Goal: Transaction & Acquisition: Obtain resource

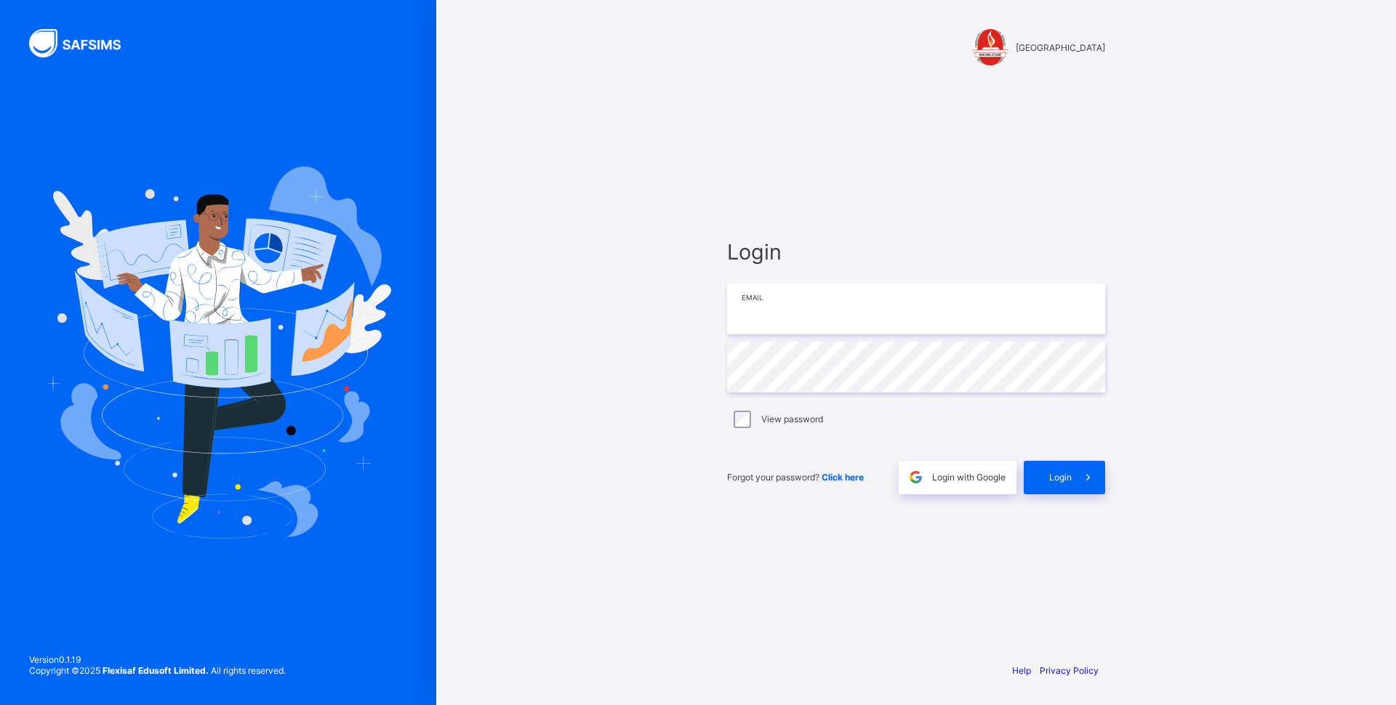
click at [824, 301] on input "email" at bounding box center [916, 309] width 378 height 51
drag, startPoint x: 846, startPoint y: 309, endPoint x: 824, endPoint y: 313, distance: 22.1
click at [824, 313] on input "**********" at bounding box center [916, 309] width 378 height 51
type input "**********"
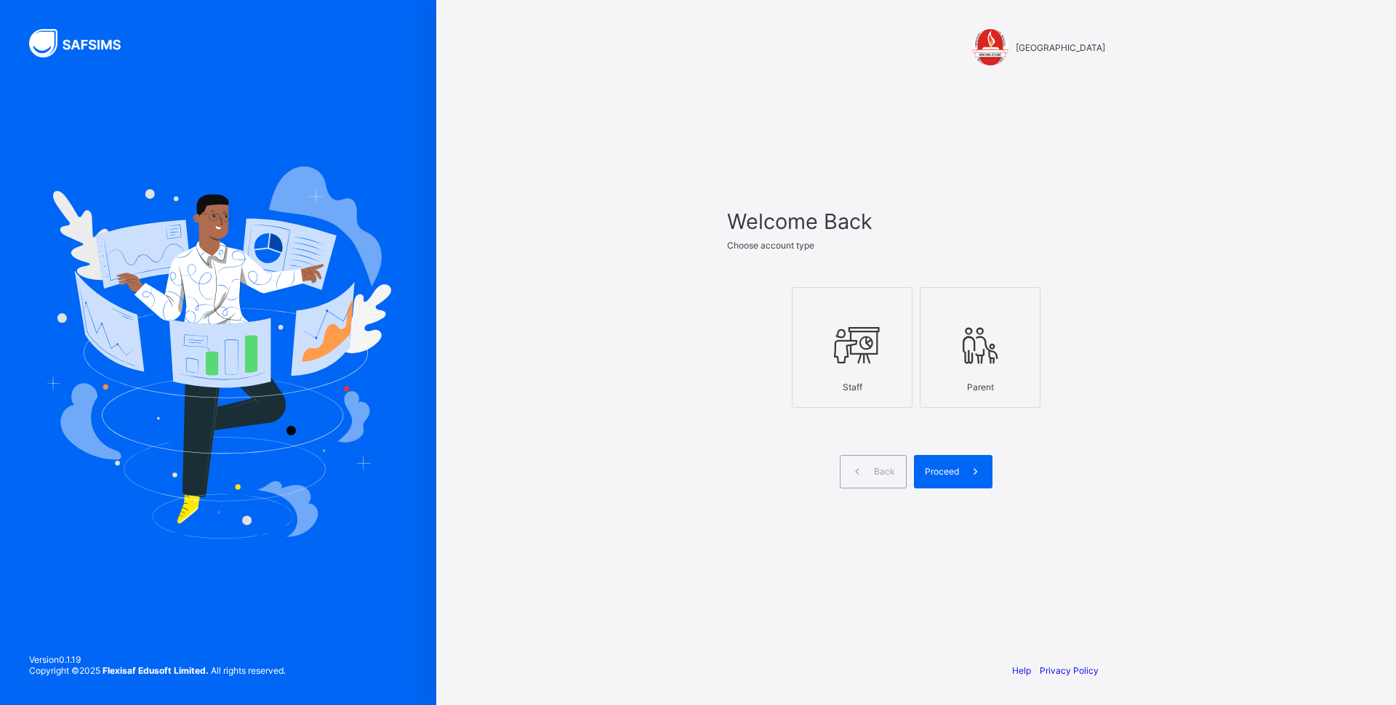
click at [820, 370] on div at bounding box center [852, 345] width 105 height 57
click at [952, 474] on span "Proceed" at bounding box center [942, 471] width 34 height 11
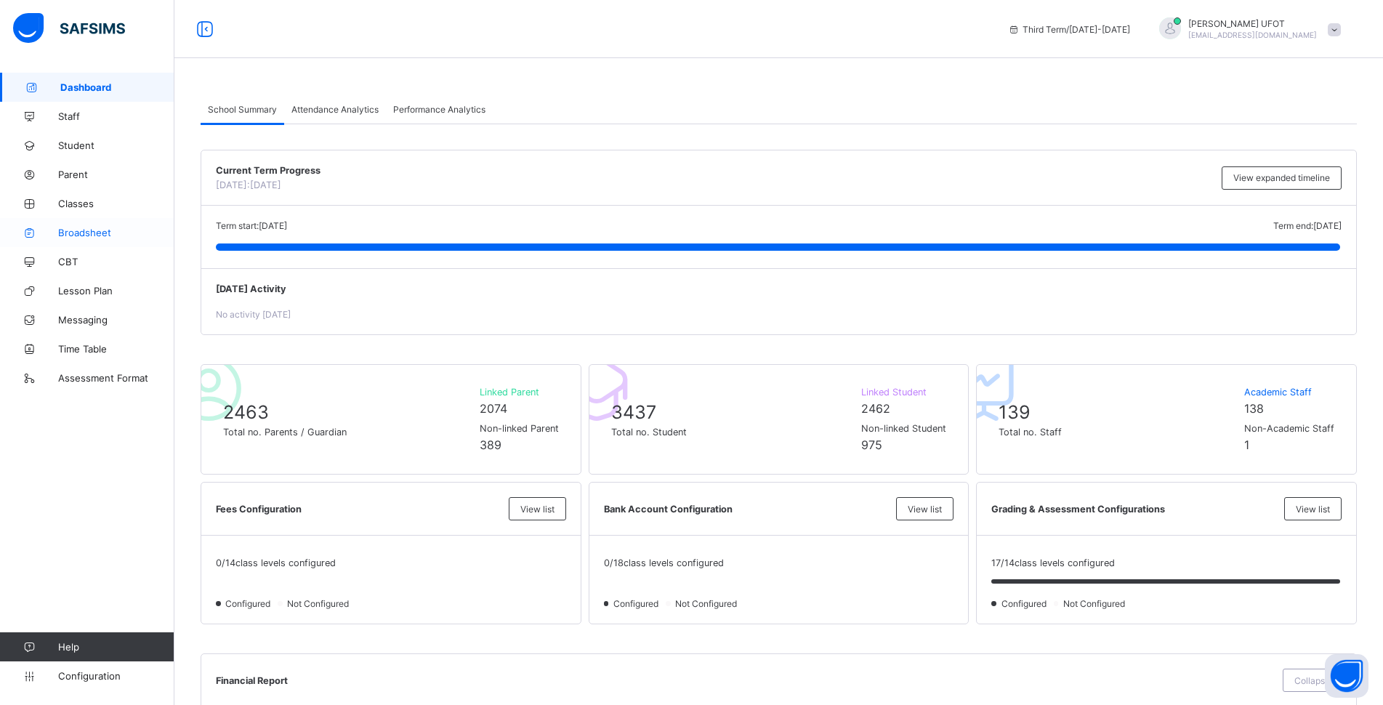
click at [81, 240] on link "Broadsheet" at bounding box center [87, 232] width 174 height 29
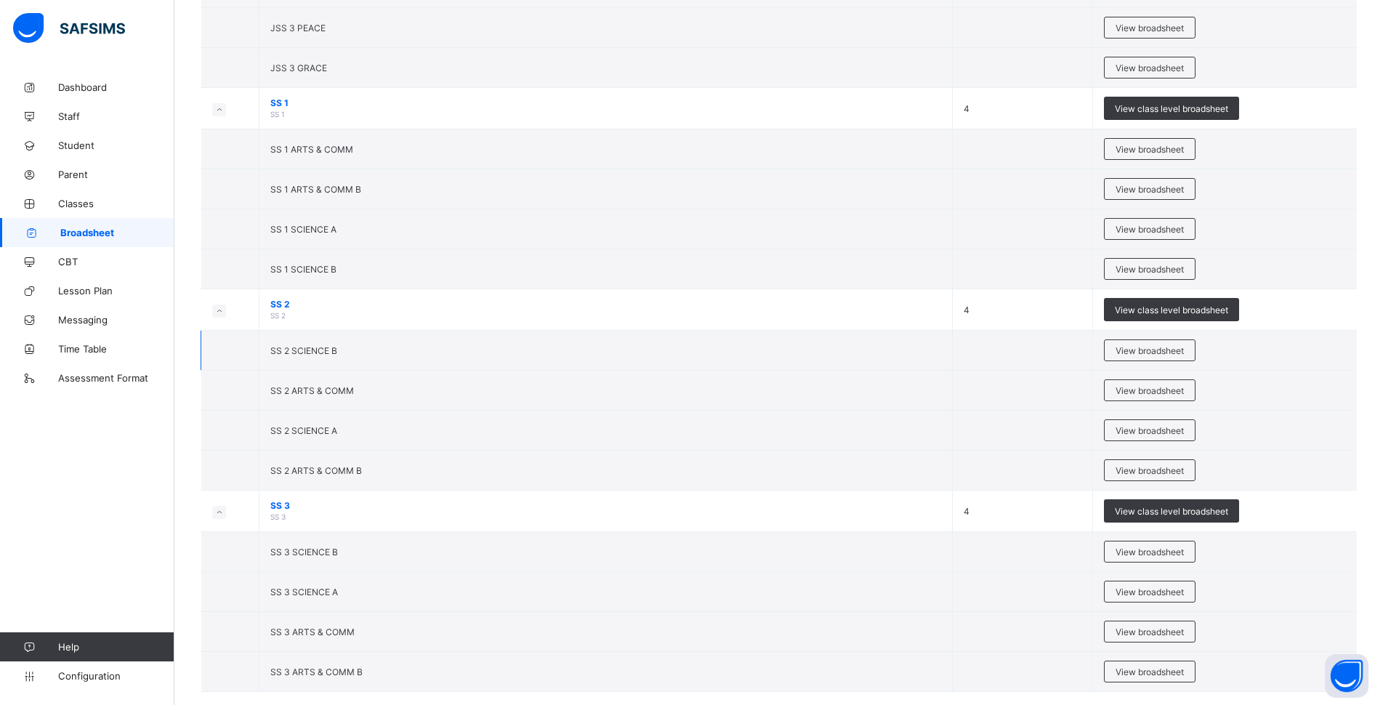
scroll to position [1880, 0]
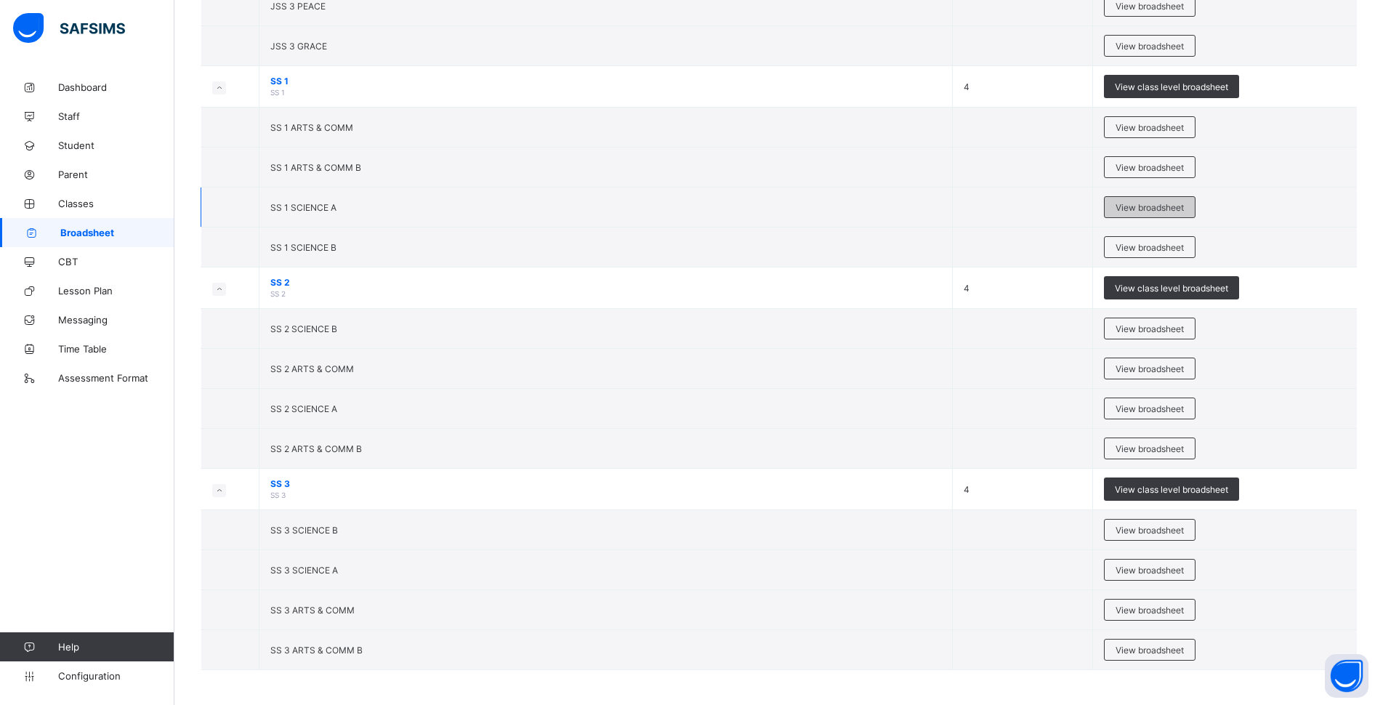
click at [1181, 203] on span "View broadsheet" at bounding box center [1150, 207] width 68 height 11
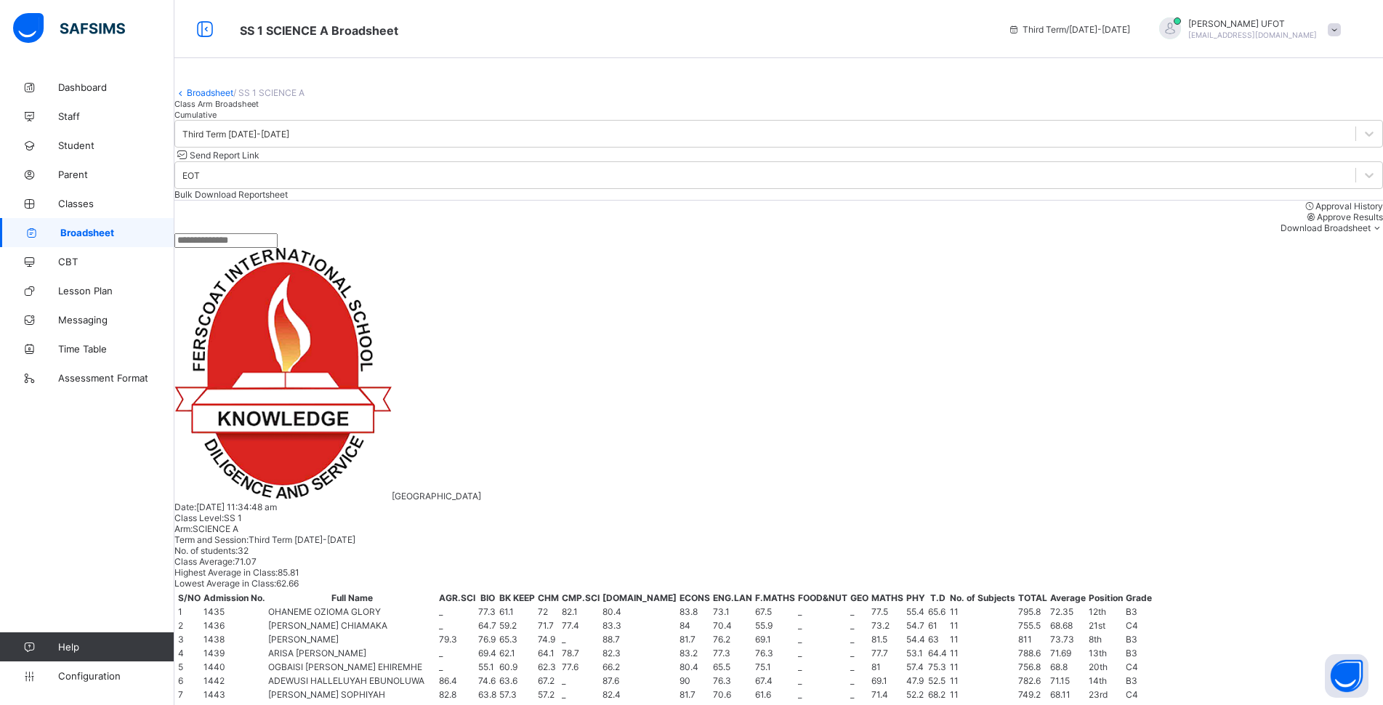
click at [217, 120] on span "Cumulative" at bounding box center [195, 115] width 42 height 10
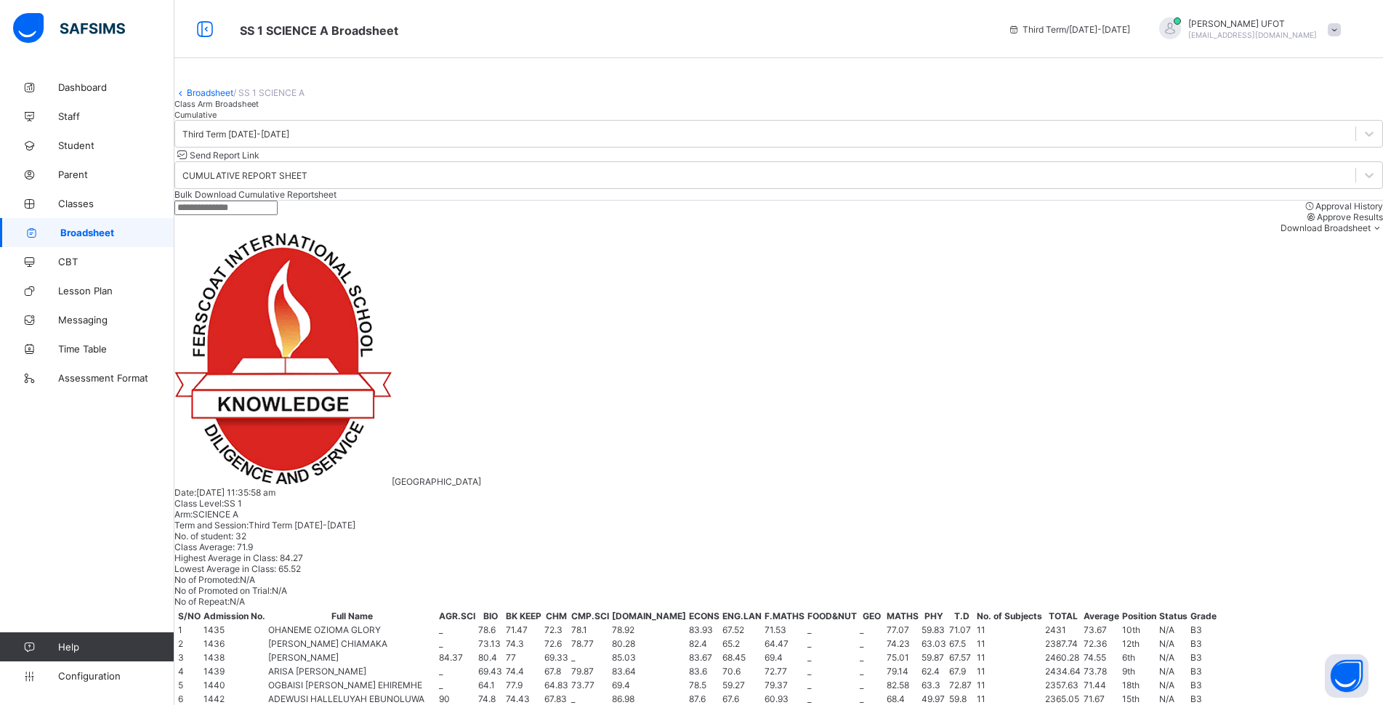
click at [337, 200] on span "Bulk Download Cumulative Reportsheet" at bounding box center [255, 194] width 162 height 11
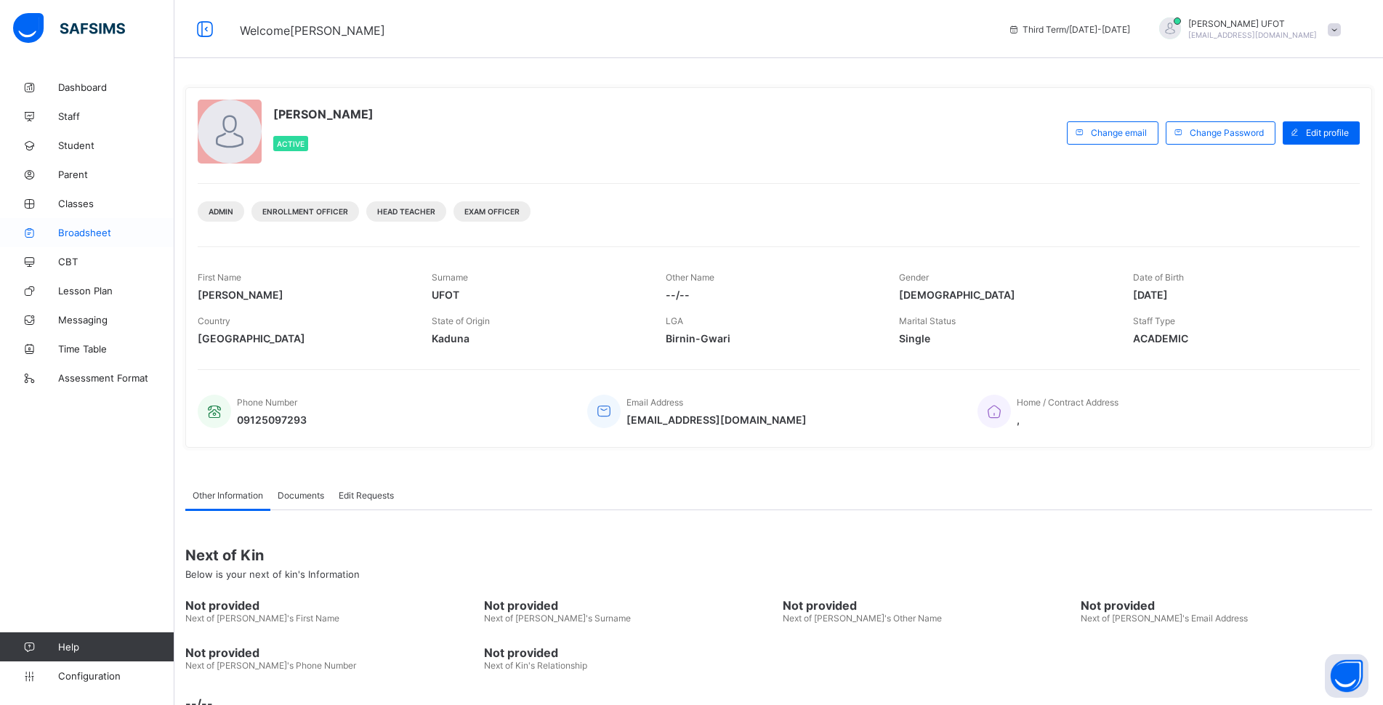
click at [114, 228] on span "Broadsheet" at bounding box center [116, 233] width 116 height 12
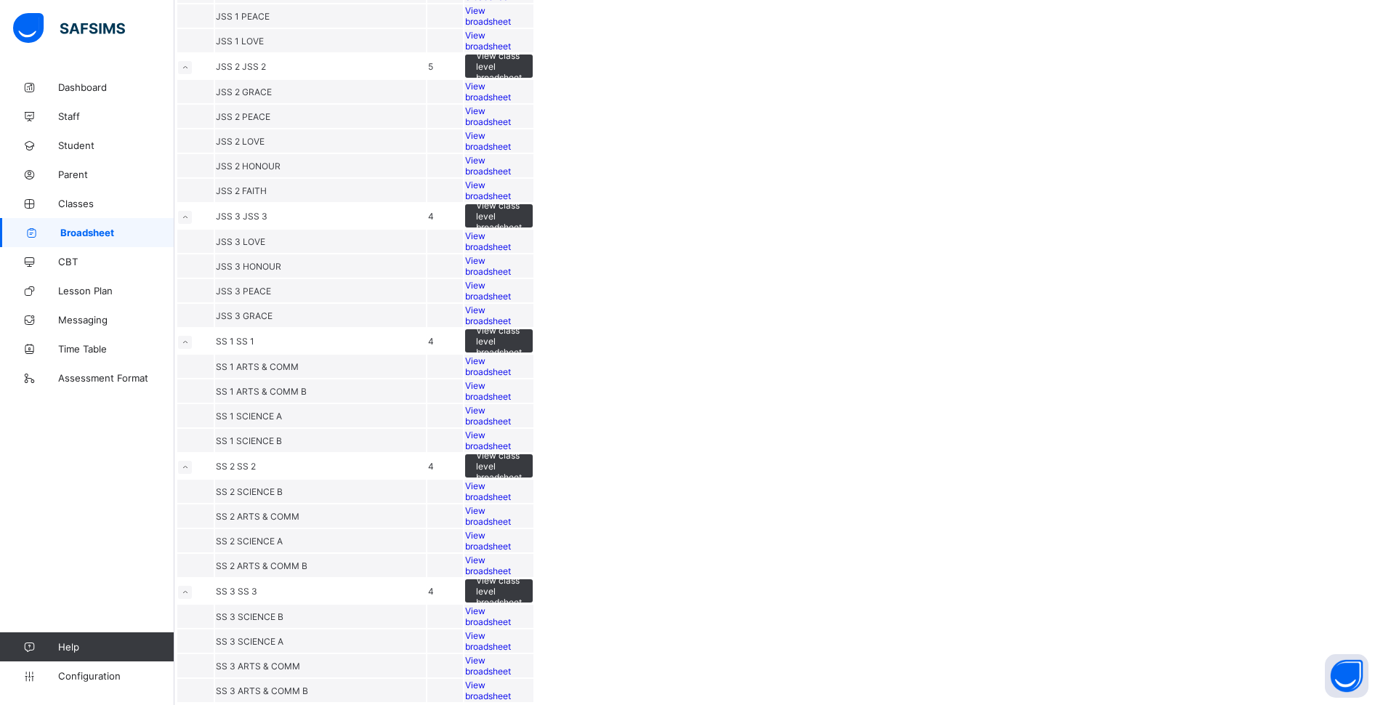
scroll to position [1852, 0]
click at [511, 380] on span "View broadsheet" at bounding box center [488, 391] width 46 height 22
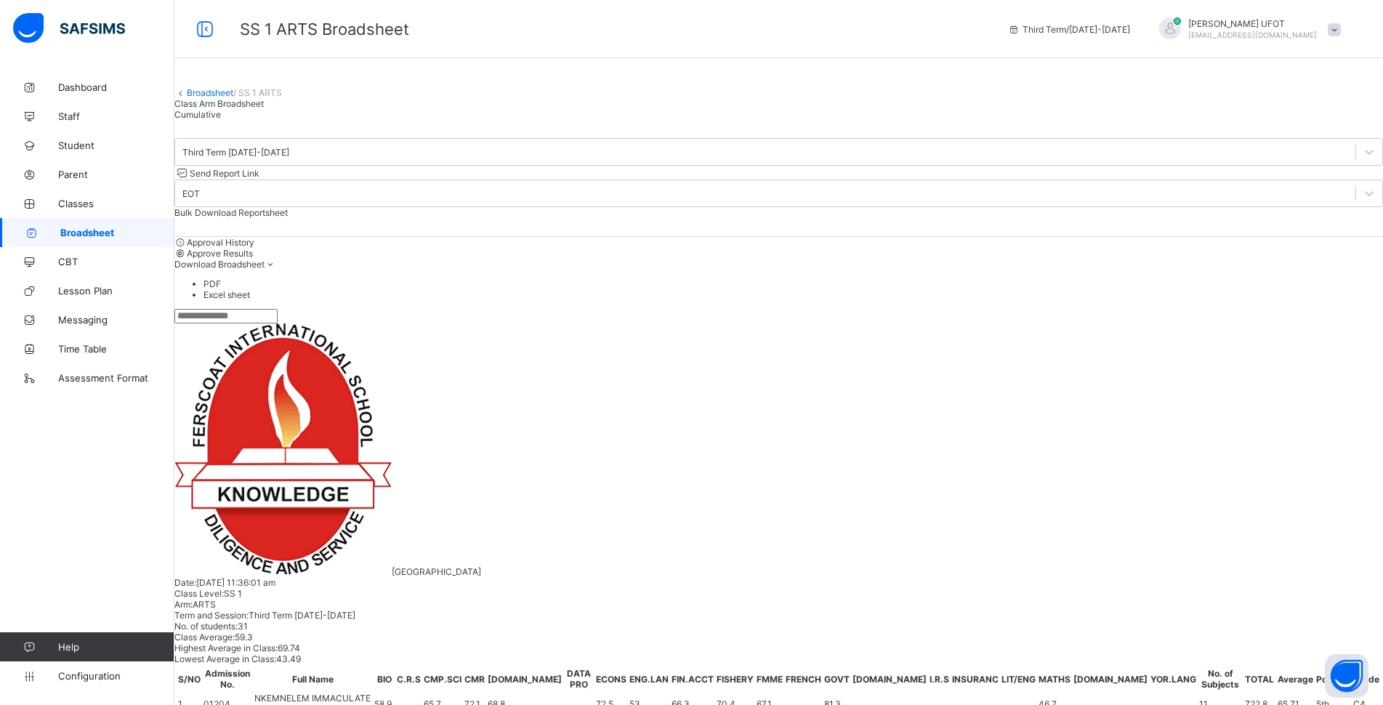
click at [310, 120] on div "Cumulative" at bounding box center [778, 114] width 1209 height 11
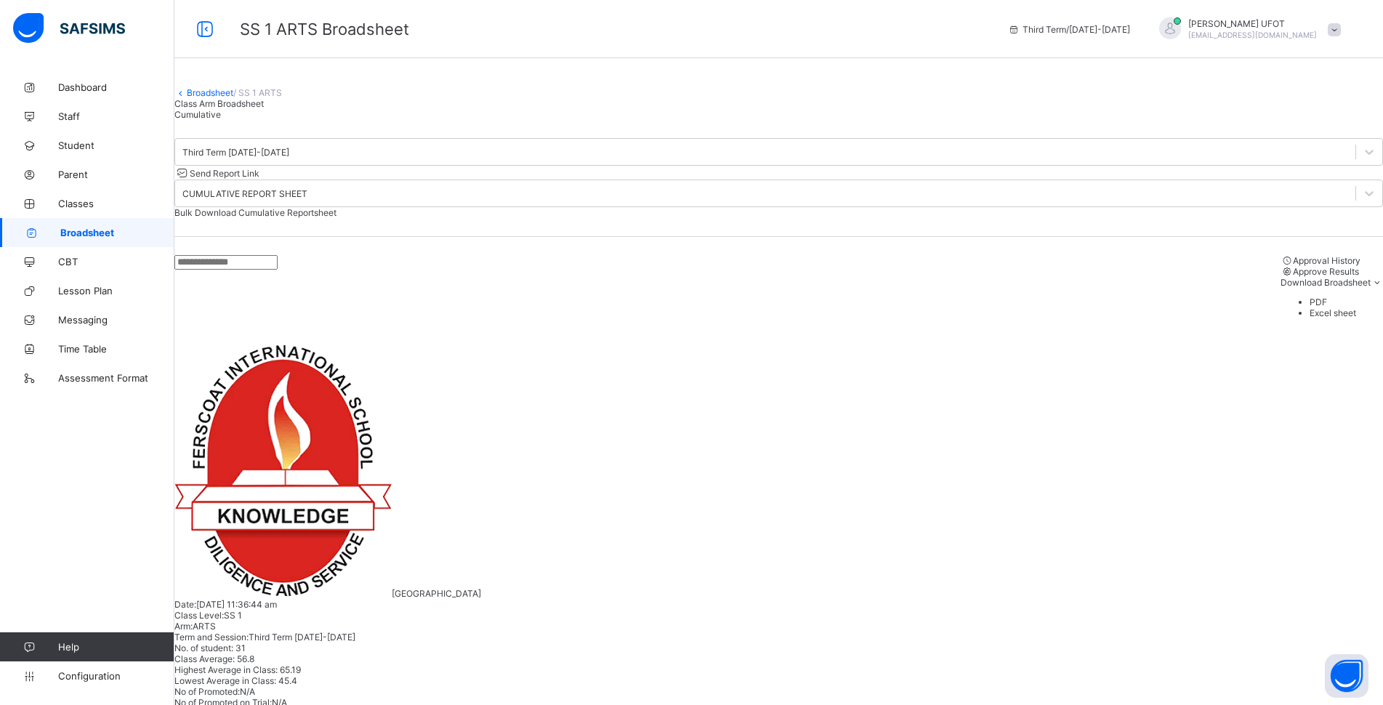
click at [337, 214] on span "Bulk Download Cumulative Reportsheet" at bounding box center [255, 212] width 162 height 11
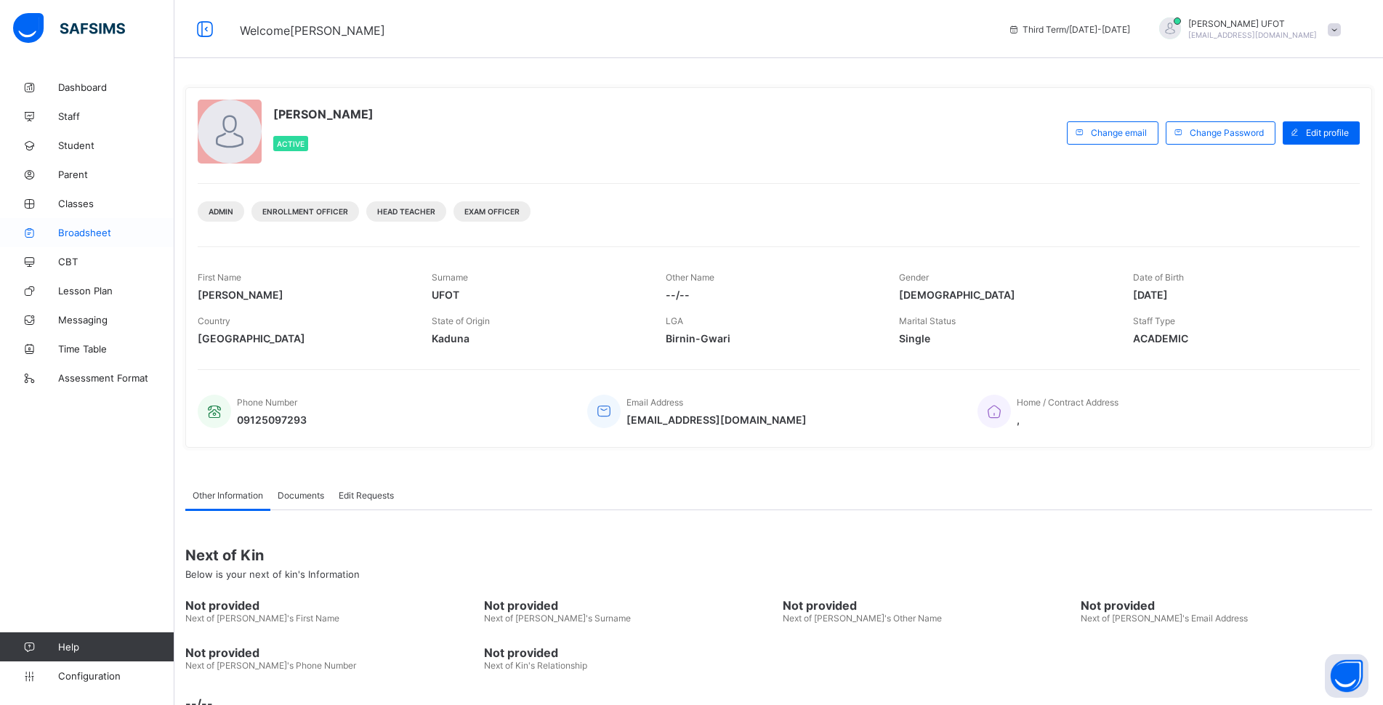
click at [68, 236] on span "Broadsheet" at bounding box center [116, 233] width 116 height 12
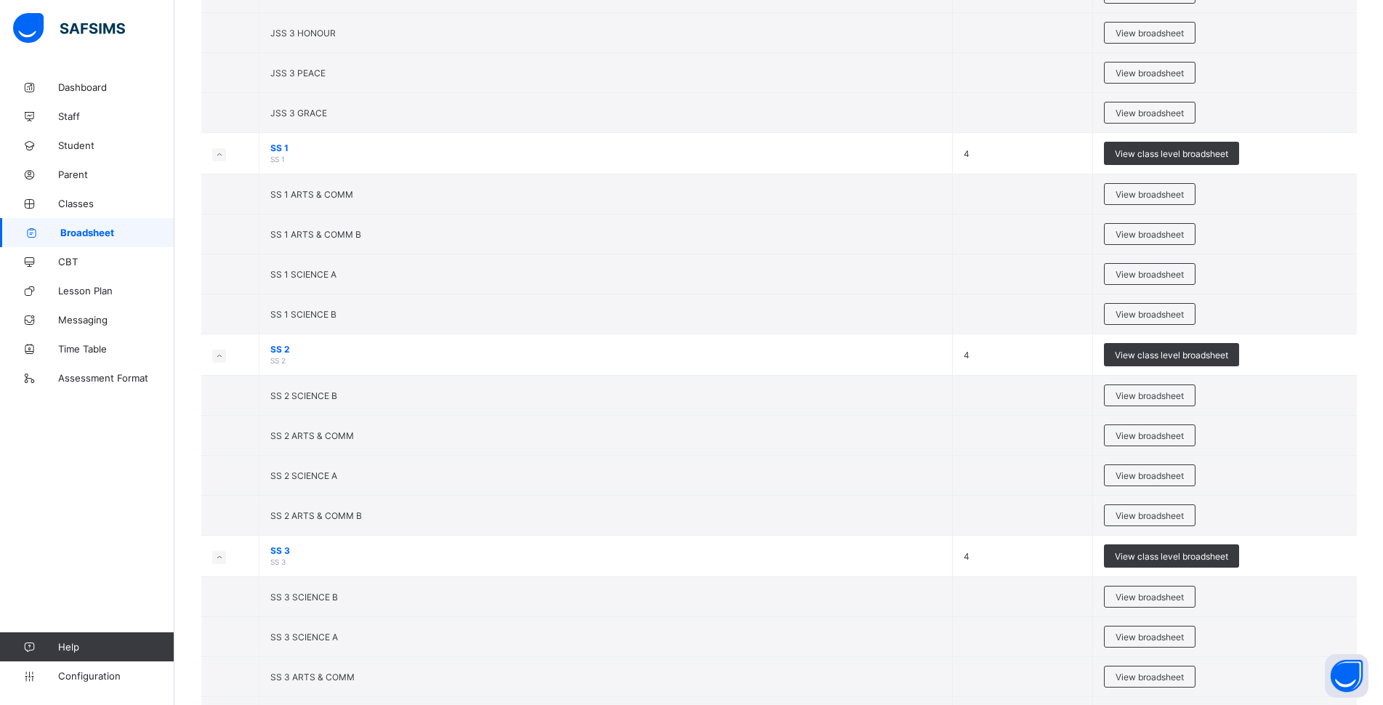
scroll to position [1815, 0]
click at [1136, 191] on span "View broadsheet" at bounding box center [1150, 193] width 68 height 11
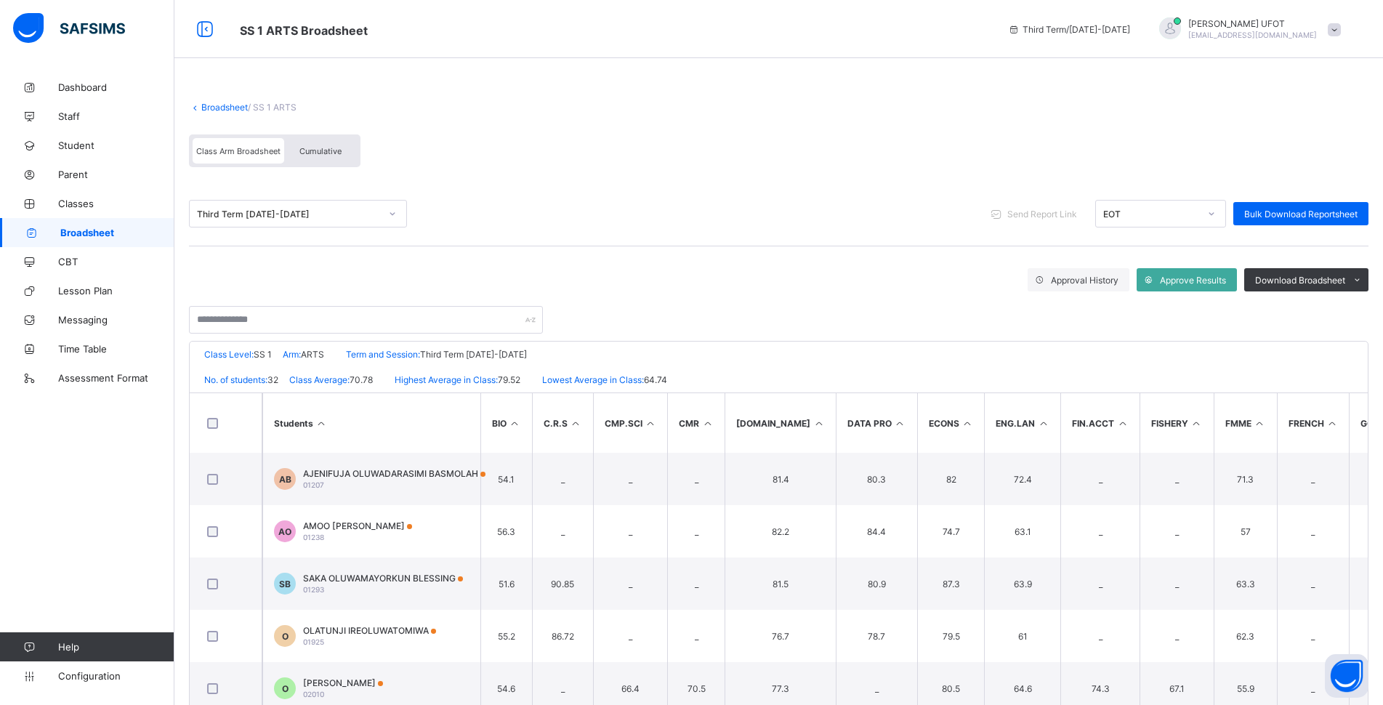
click at [329, 158] on div "Cumulative" at bounding box center [320, 150] width 73 height 25
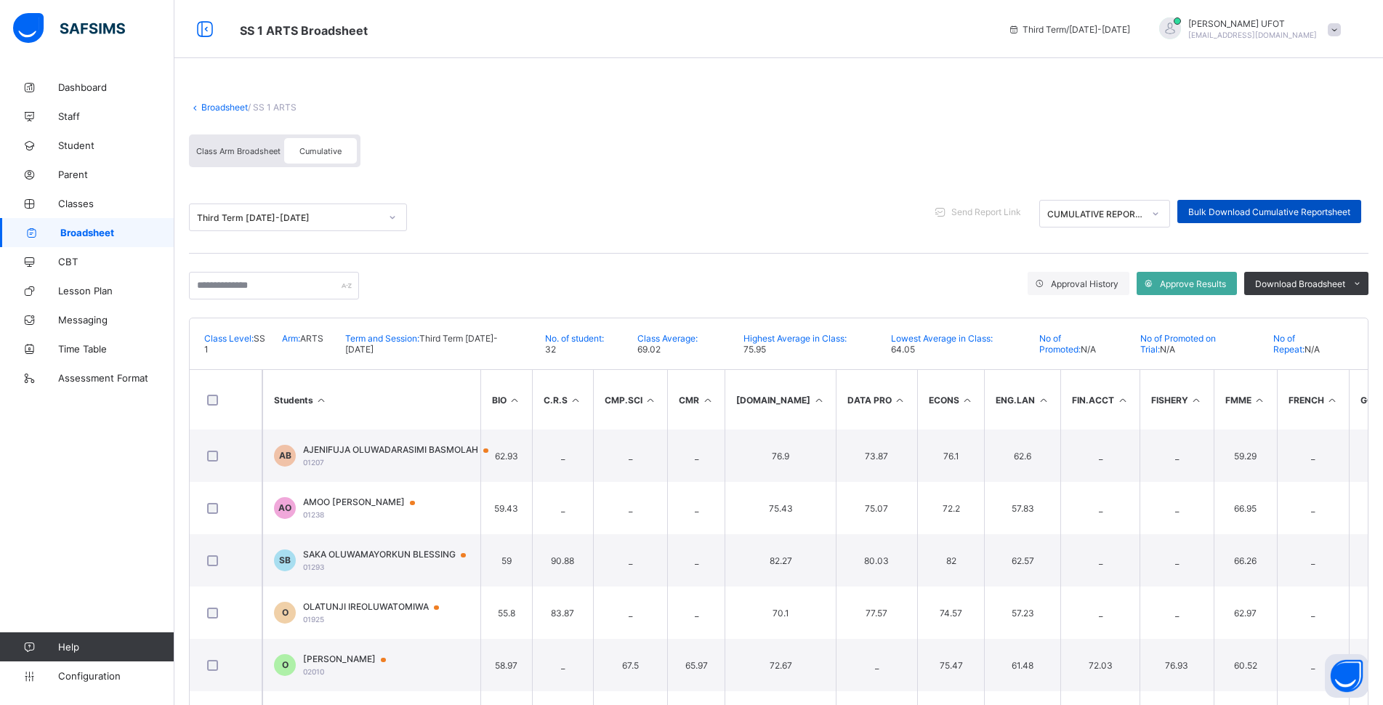
click at [1232, 209] on span "Bulk Download Cumulative Reportsheet" at bounding box center [1270, 211] width 162 height 11
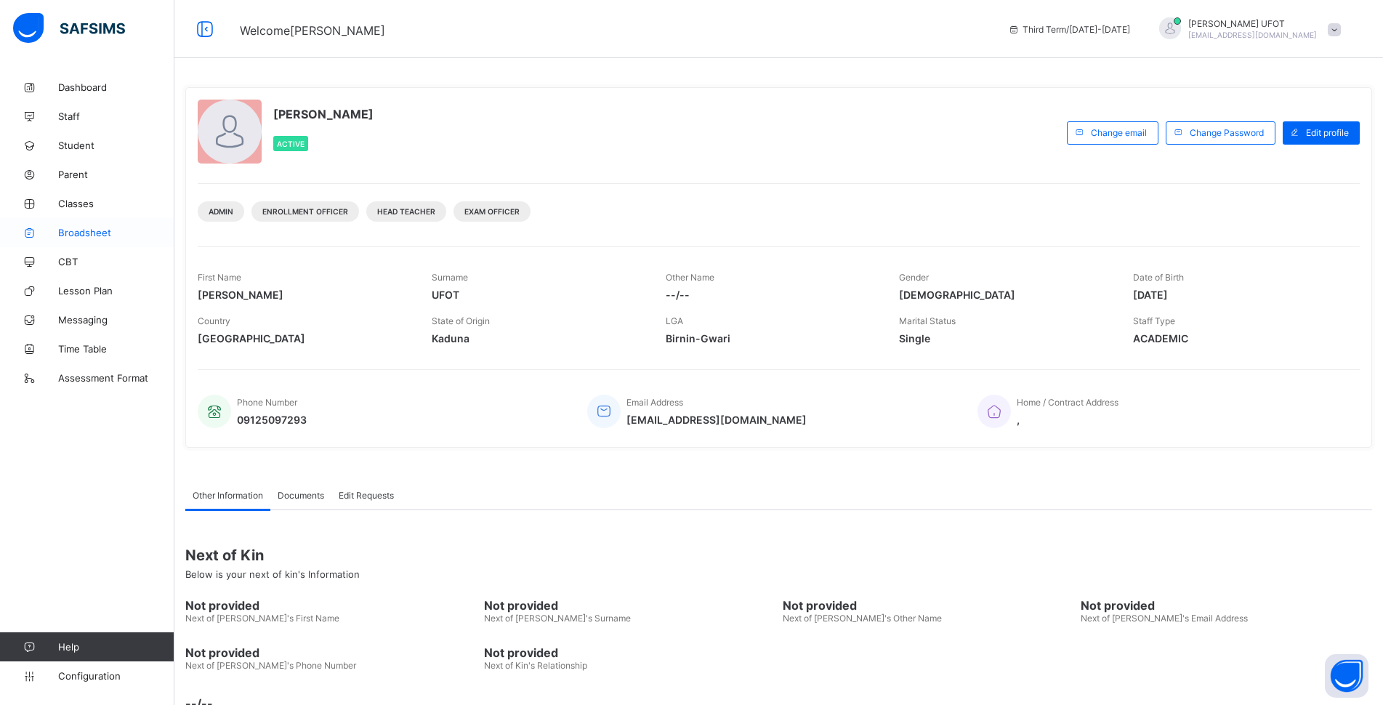
click at [59, 232] on span "Broadsheet" at bounding box center [116, 233] width 116 height 12
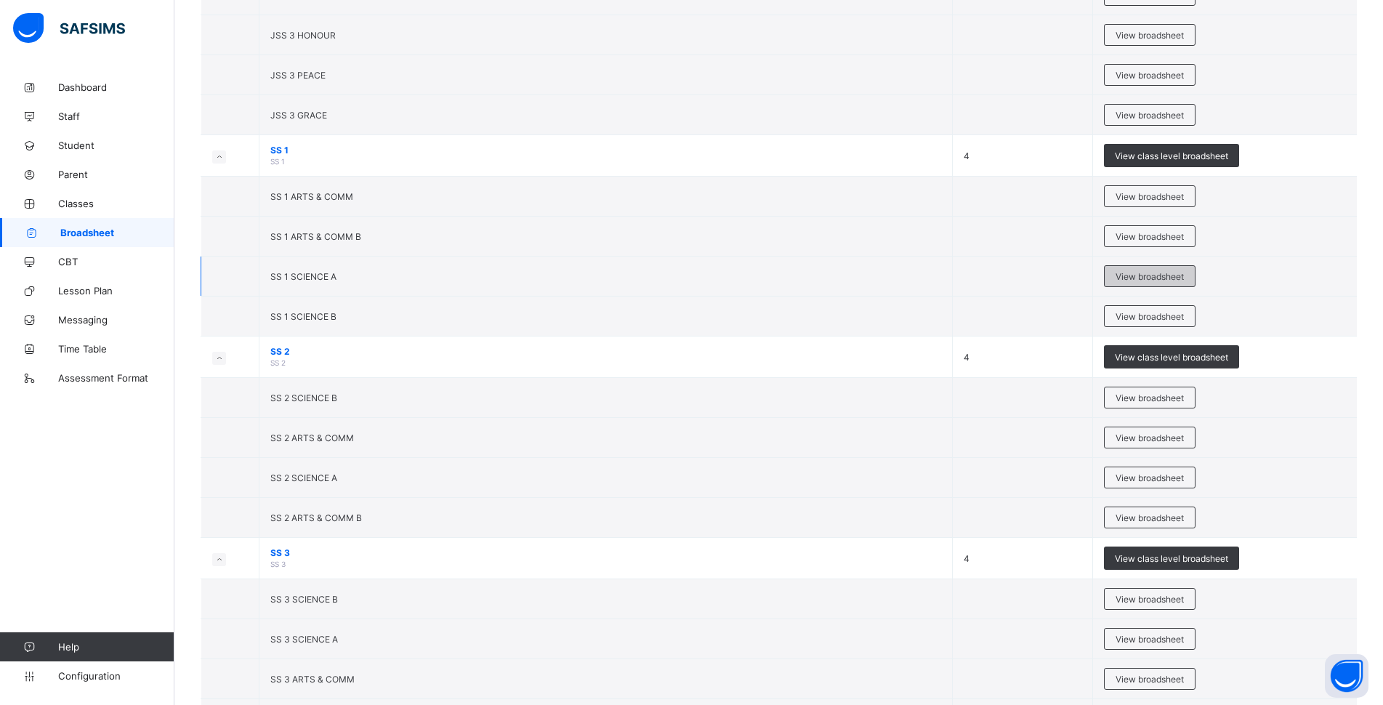
scroll to position [1807, 0]
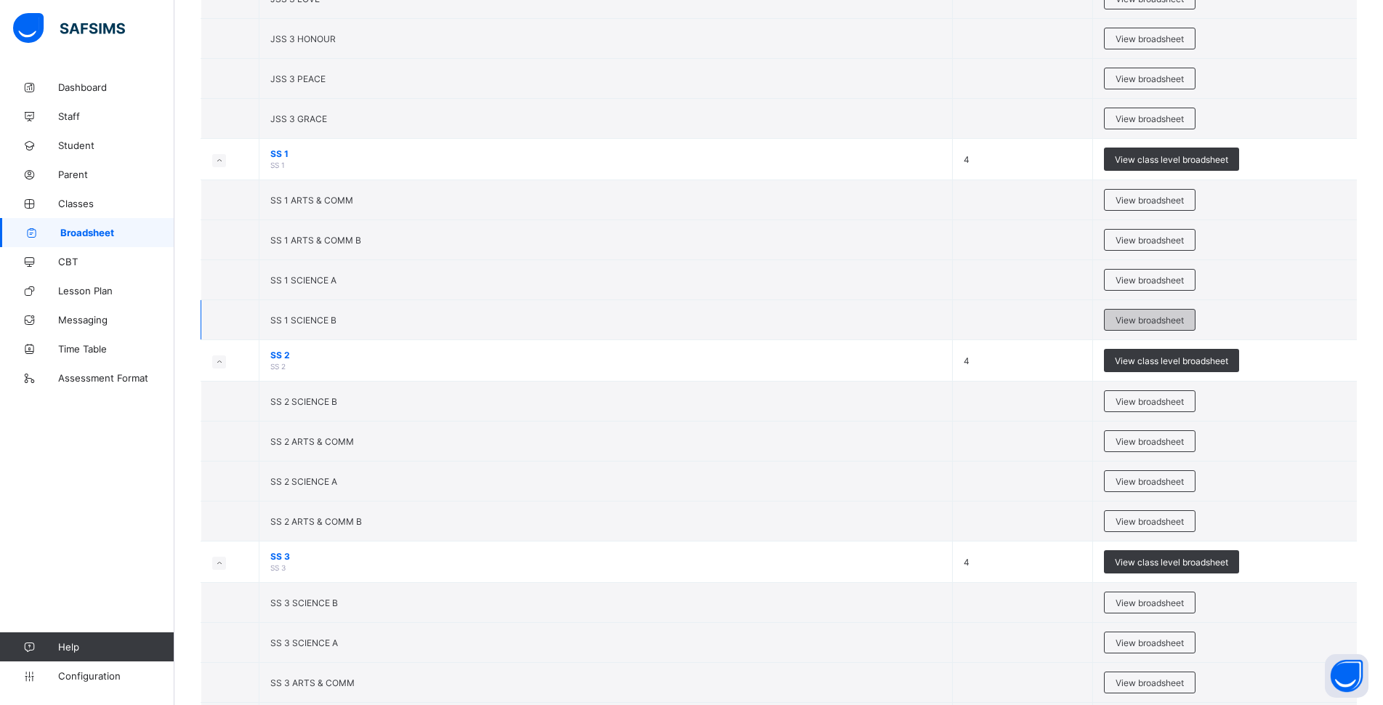
click at [1152, 317] on span "View broadsheet" at bounding box center [1150, 320] width 68 height 11
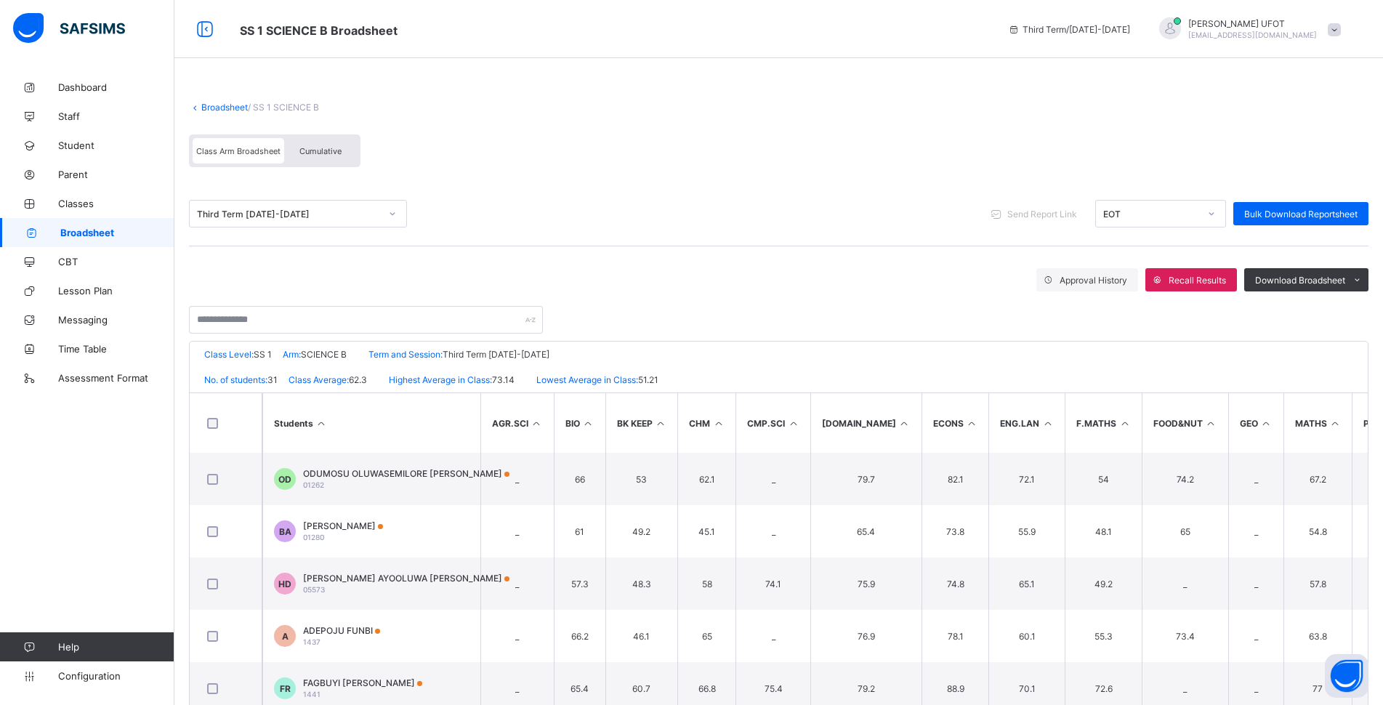
click at [328, 151] on span "Cumulative" at bounding box center [321, 151] width 42 height 10
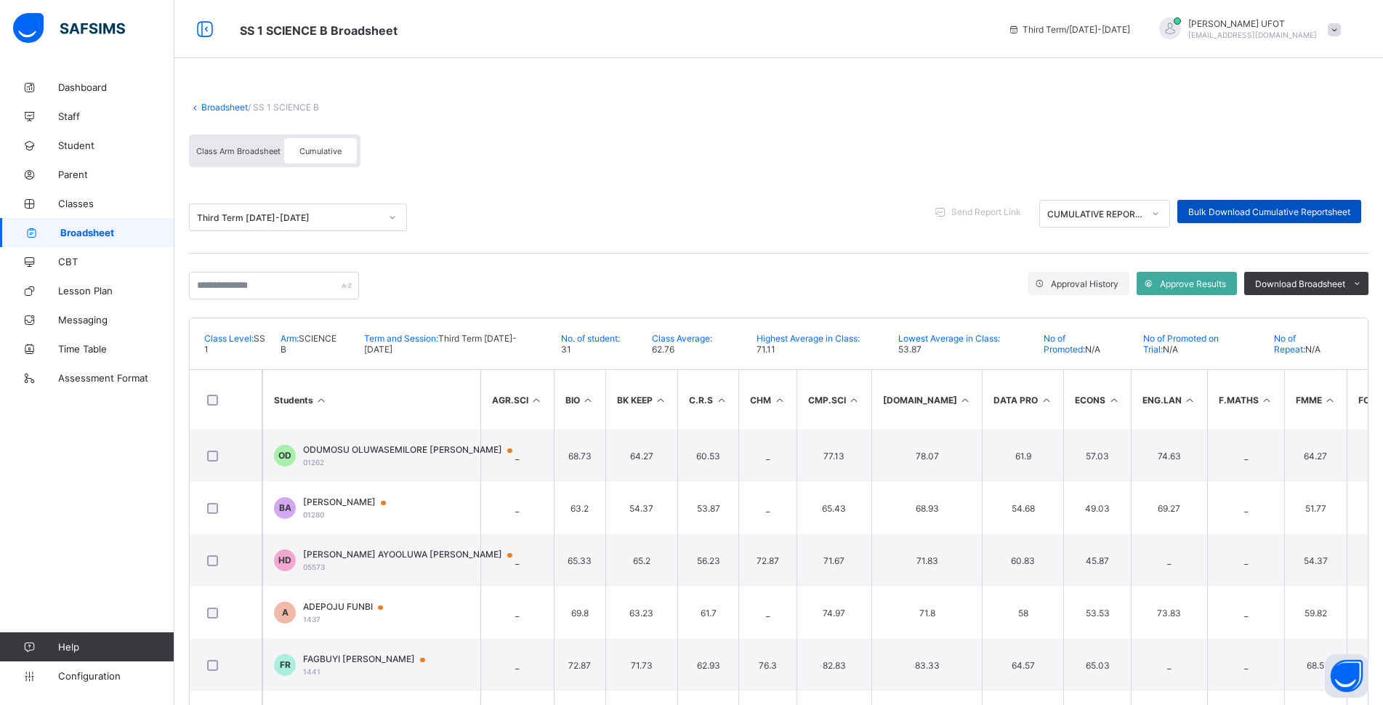
click at [1294, 213] on span "Bulk Download Cumulative Reportsheet" at bounding box center [1270, 211] width 162 height 11
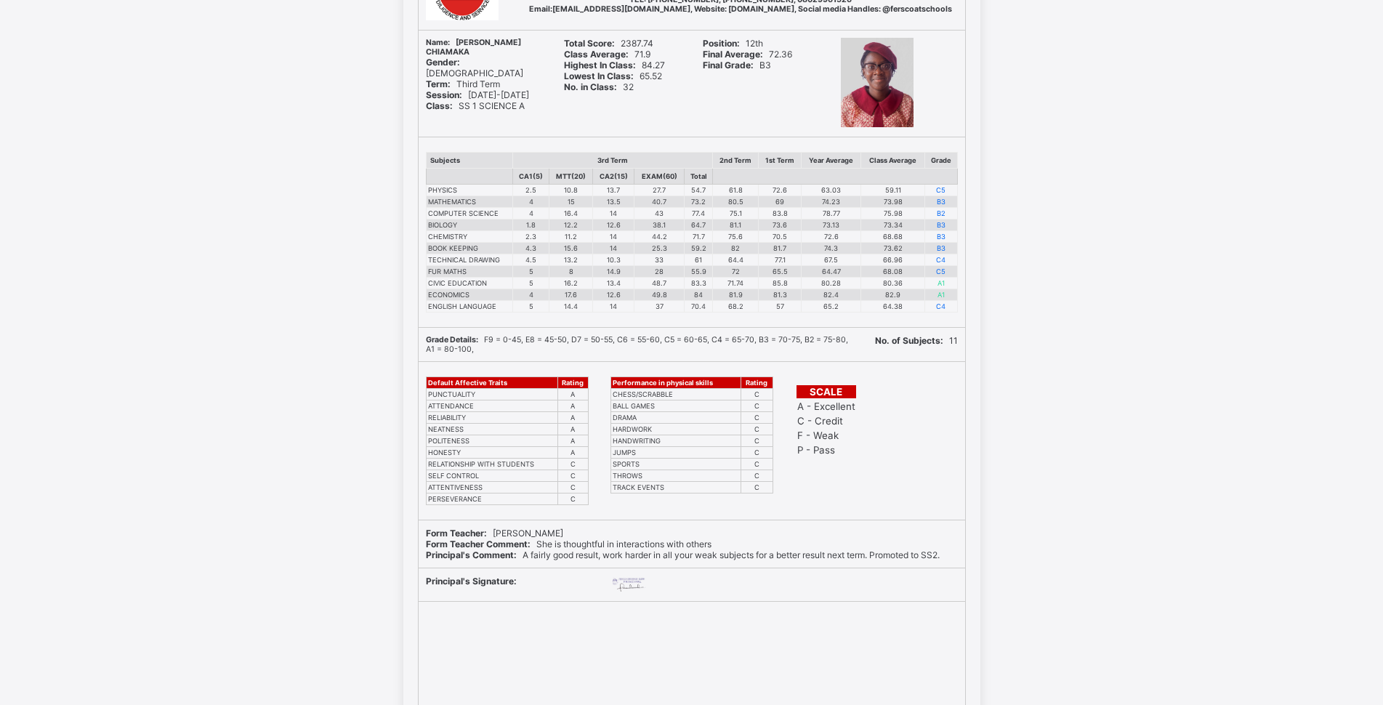
scroll to position [182, 0]
